Goal: Task Accomplishment & Management: Manage account settings

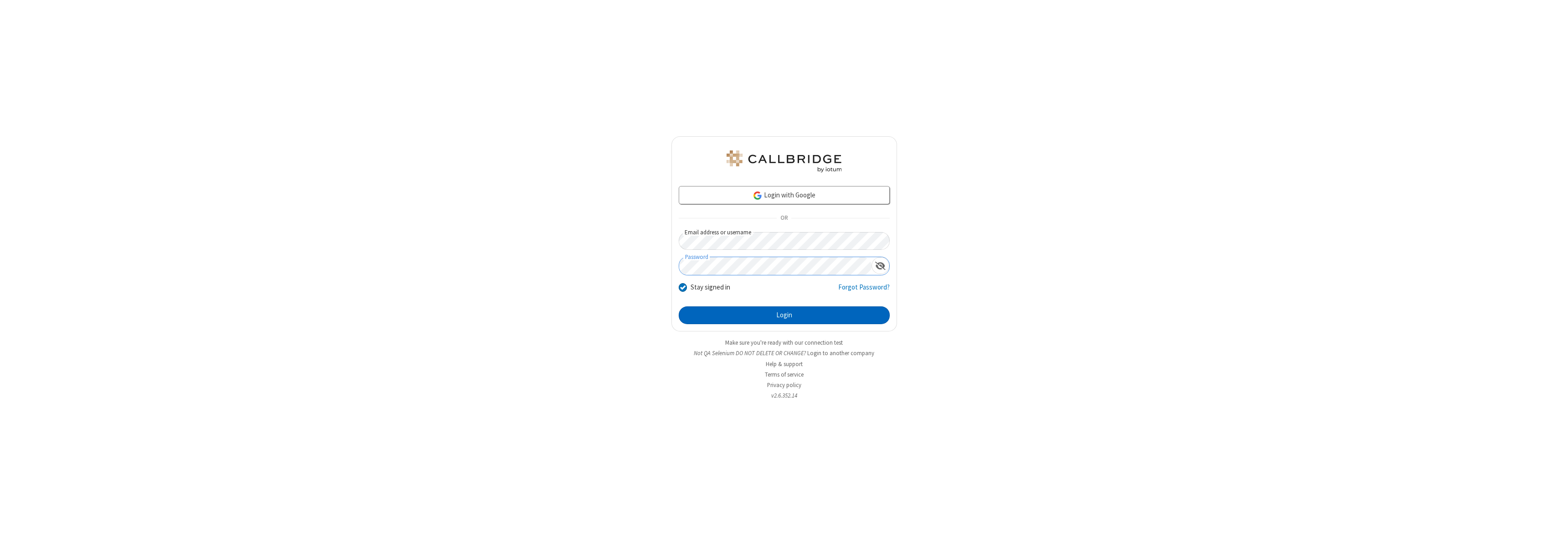
click at [784, 315] on button "Login" at bounding box center [784, 315] width 211 height 18
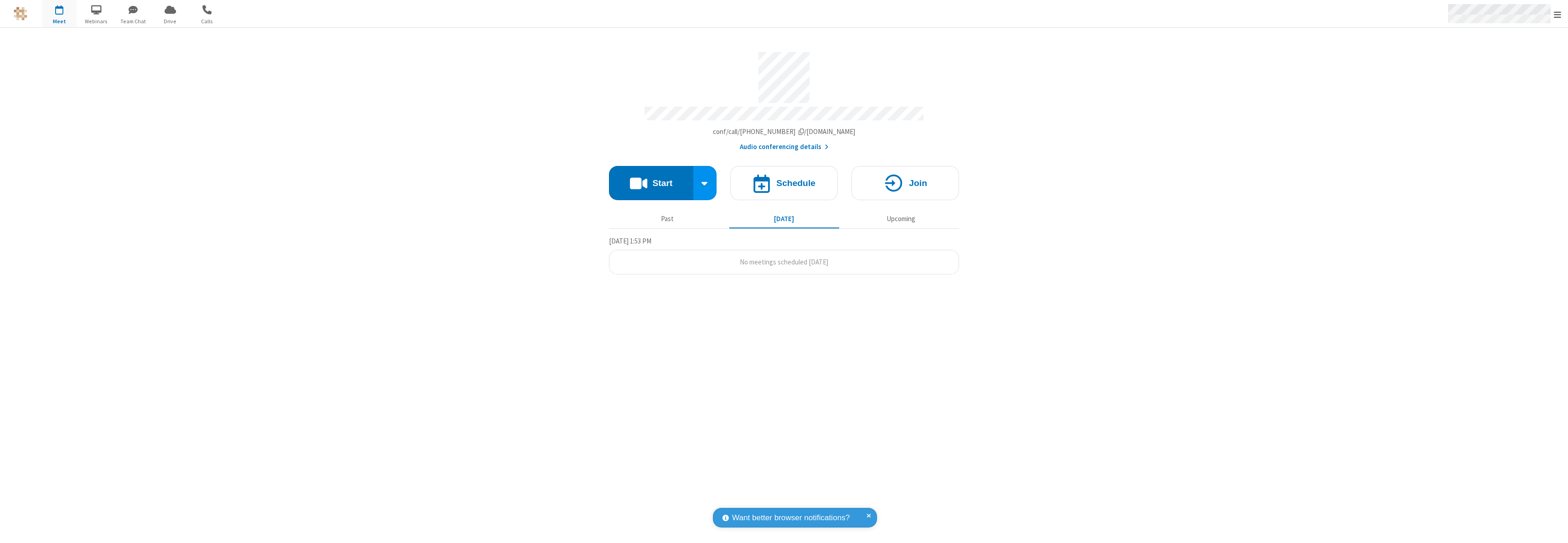
click at [1558, 14] on span "Open menu" at bounding box center [1558, 14] width 7 height 9
click at [1504, 61] on div "Settings" at bounding box center [1504, 61] width 127 height 24
